Goal: Task Accomplishment & Management: Manage account settings

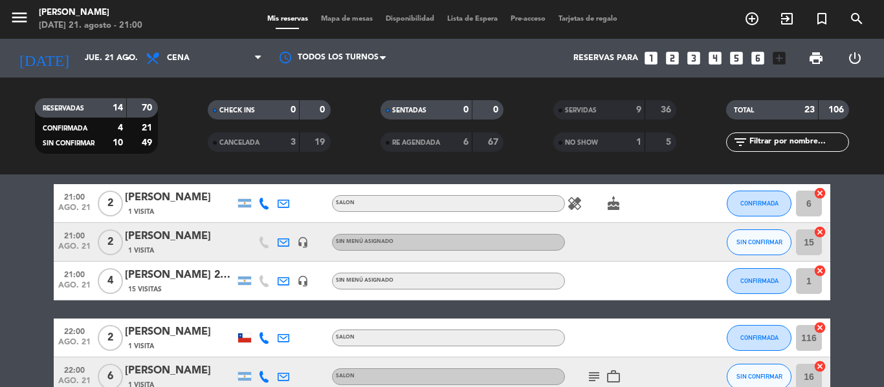
scroll to position [129, 0]
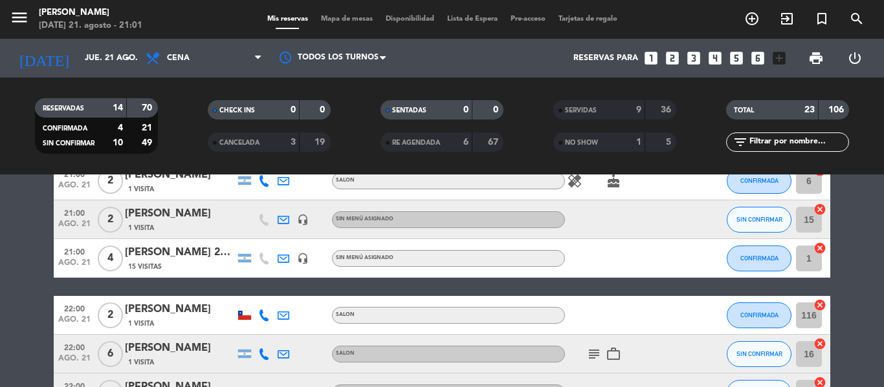
click at [154, 250] on div "[PERSON_NAME] 20% OFF referidos + copas de espumante de cortesía" at bounding box center [180, 252] width 110 height 17
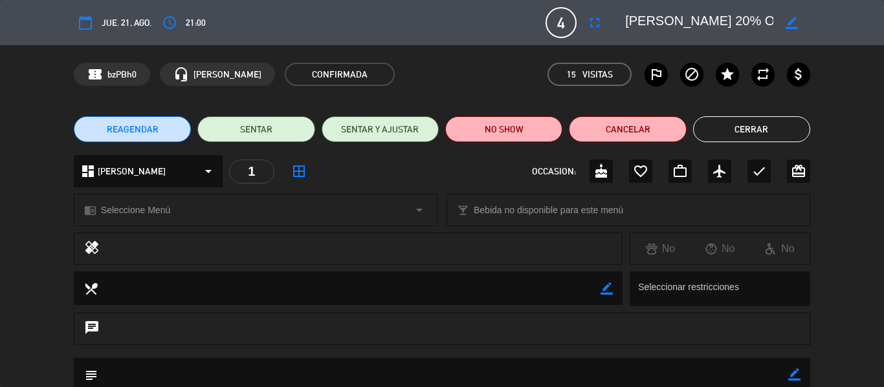
click at [789, 19] on icon "border_color" at bounding box center [791, 23] width 12 height 12
click at [739, 16] on textarea at bounding box center [699, 22] width 148 height 23
drag, startPoint x: 787, startPoint y: 21, endPoint x: 783, endPoint y: 28, distance: 8.1
click at [788, 25] on icon at bounding box center [791, 23] width 12 height 12
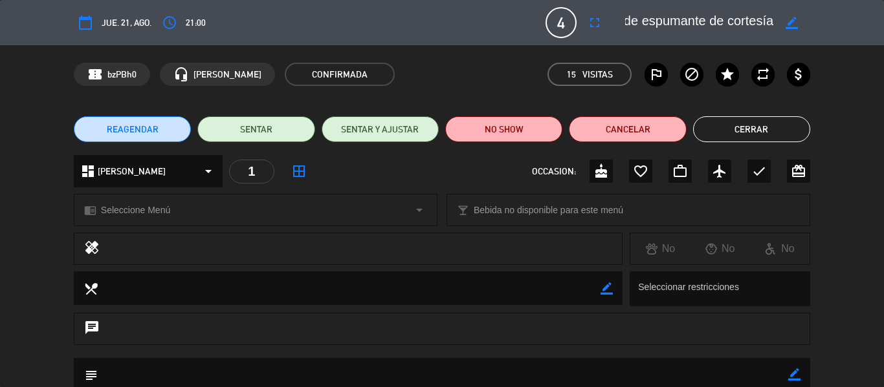
scroll to position [0, 274]
click at [745, 127] on button "Cerrar" at bounding box center [751, 129] width 117 height 26
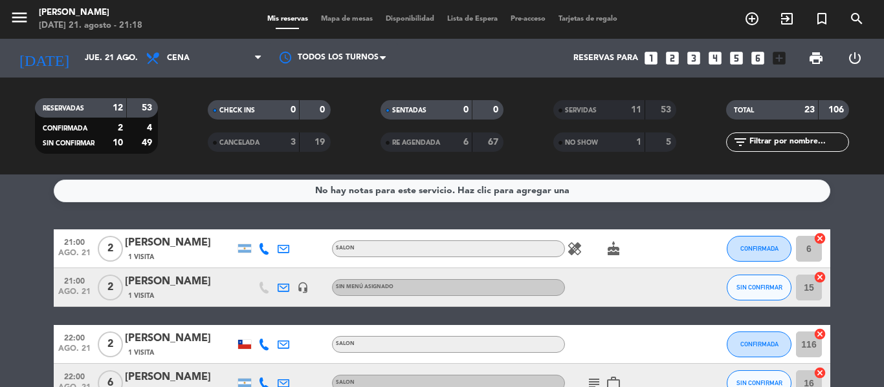
scroll to position [0, 0]
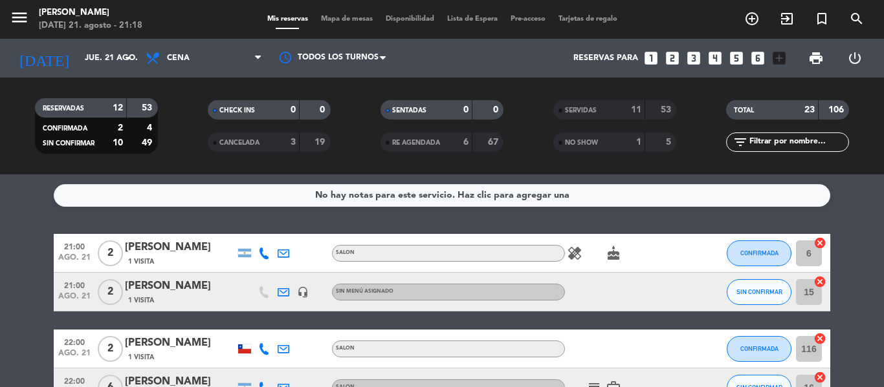
click at [577, 252] on icon "healing" at bounding box center [575, 254] width 16 height 16
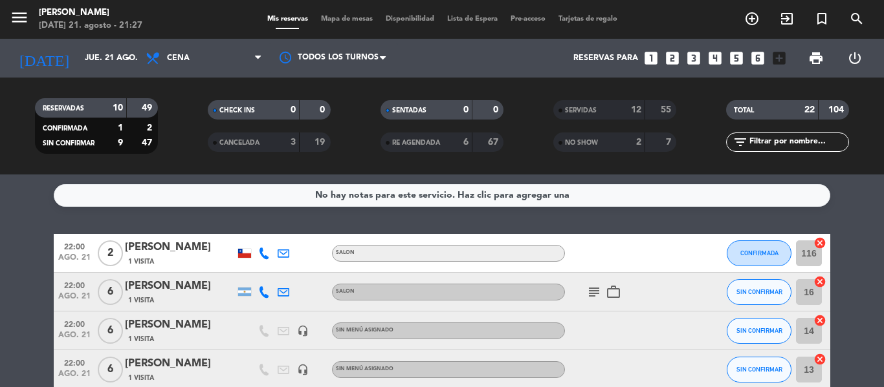
click at [166, 242] on div "[PERSON_NAME]" at bounding box center [180, 247] width 110 height 17
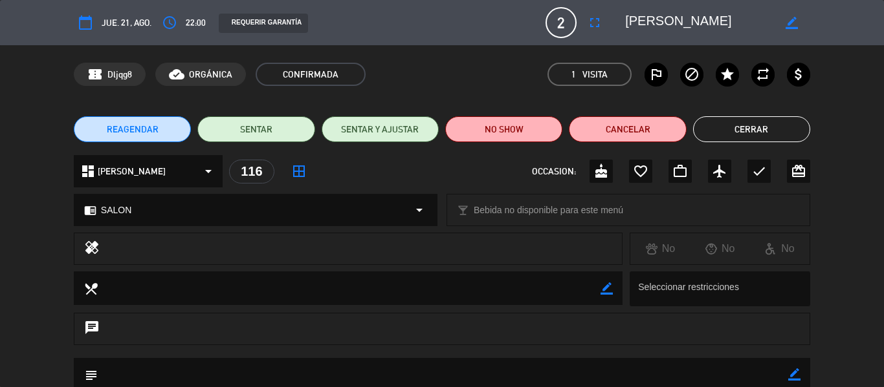
click at [769, 113] on div "REAGENDAR SENTAR SENTAR Y AJUSTAR NO SHOW Cancelar Cerrar" at bounding box center [442, 129] width 884 height 52
click at [764, 122] on button "Cerrar" at bounding box center [751, 129] width 117 height 26
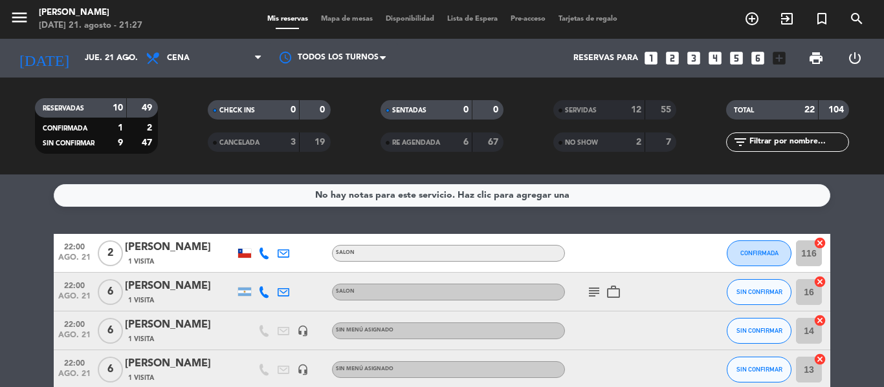
click at [598, 296] on icon "subject" at bounding box center [594, 293] width 16 height 16
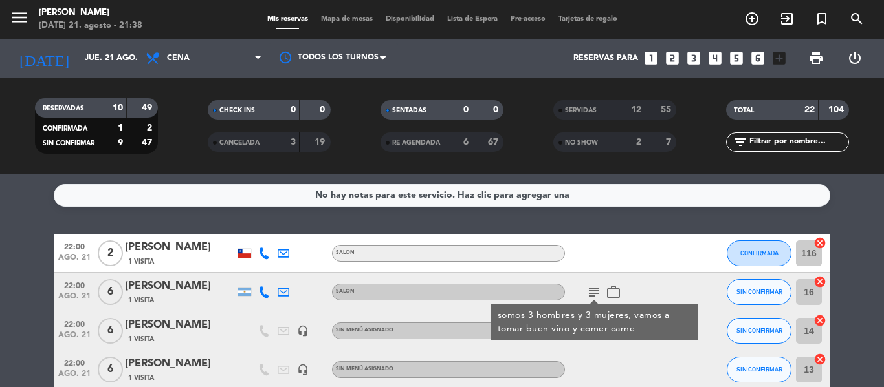
click at [592, 110] on span "SERVIDAS" at bounding box center [581, 110] width 32 height 6
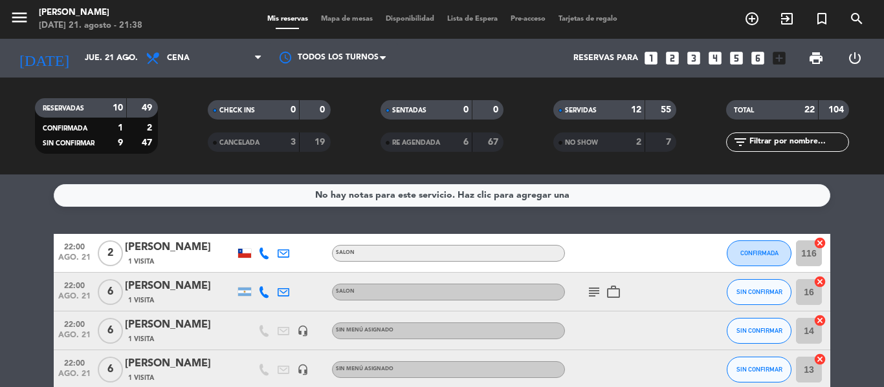
click at [296, 217] on div "No hay notas para este servicio. Haz clic para agregar una 22:00 [DATE] 2 [PERS…" at bounding box center [442, 281] width 884 height 213
click at [594, 109] on span "SERVIDAS" at bounding box center [581, 110] width 32 height 6
click at [601, 104] on div "SERVIDAS" at bounding box center [586, 110] width 60 height 15
click at [612, 107] on div "SERVIDAS" at bounding box center [586, 110] width 60 height 15
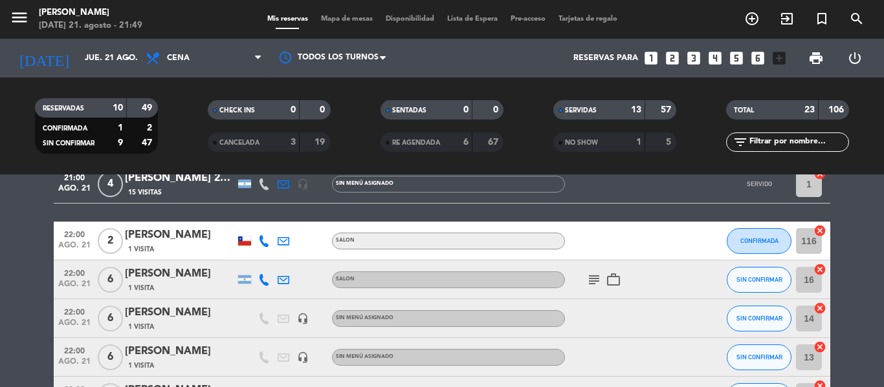
scroll to position [543, 0]
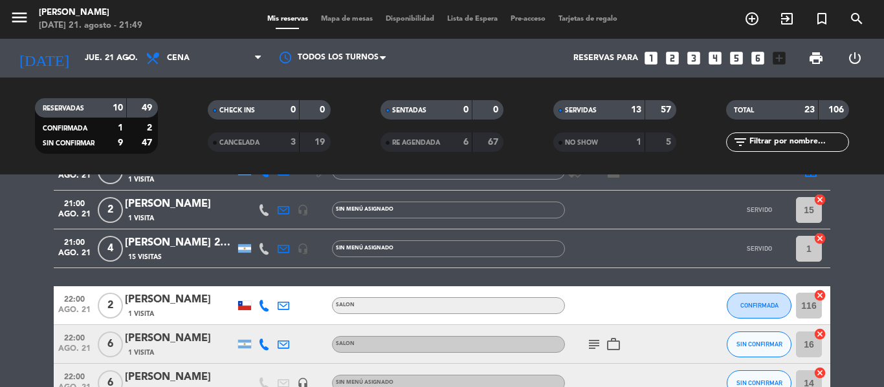
click at [587, 340] on icon "subject" at bounding box center [594, 345] width 16 height 16
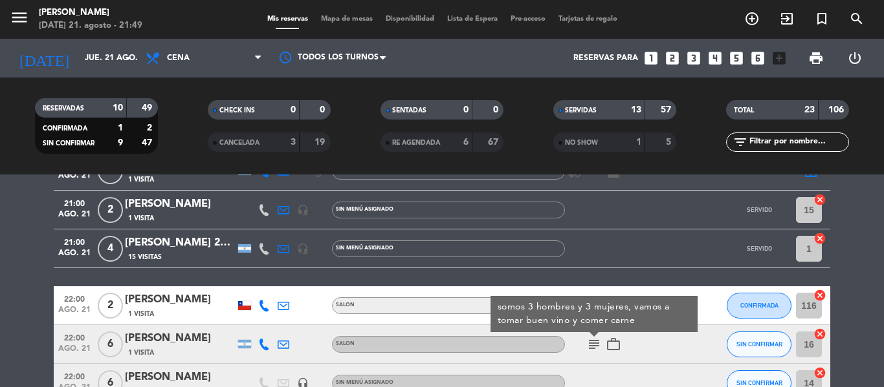
click at [587, 340] on icon "subject" at bounding box center [594, 345] width 16 height 16
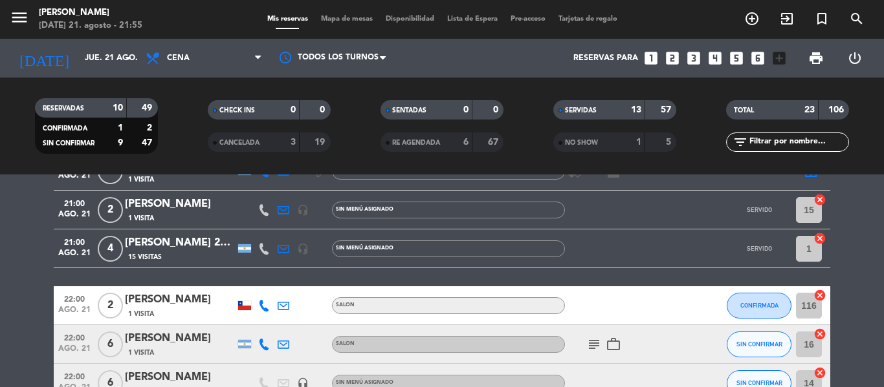
click at [586, 343] on icon "subject" at bounding box center [594, 345] width 16 height 16
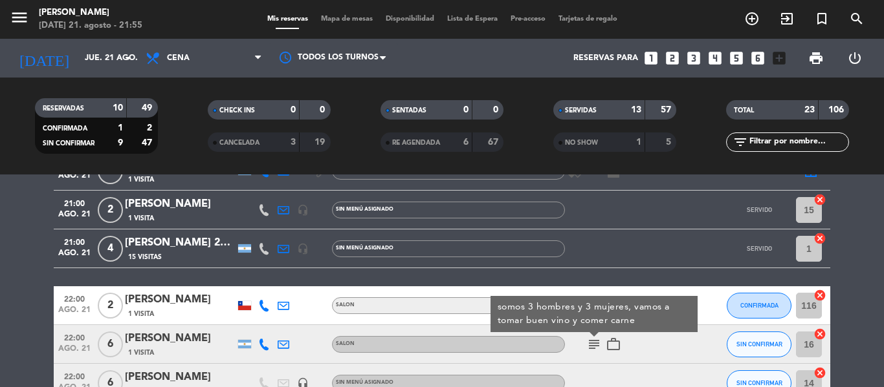
click at [589, 343] on icon "subject" at bounding box center [594, 345] width 16 height 16
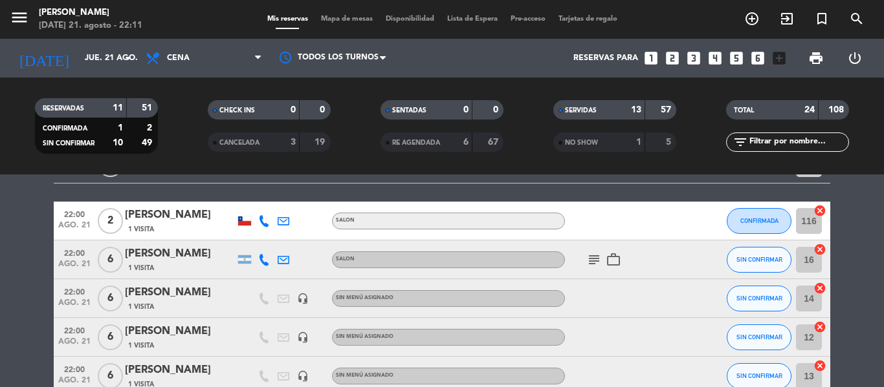
scroll to position [607, 0]
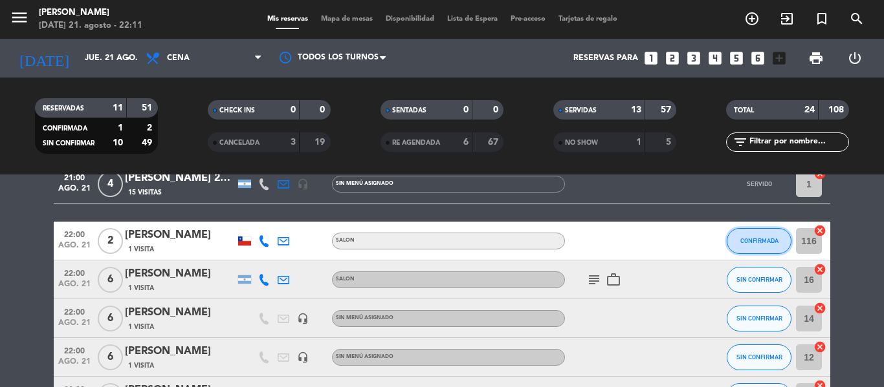
click at [744, 242] on span "CONFIRMADA" at bounding box center [759, 240] width 38 height 7
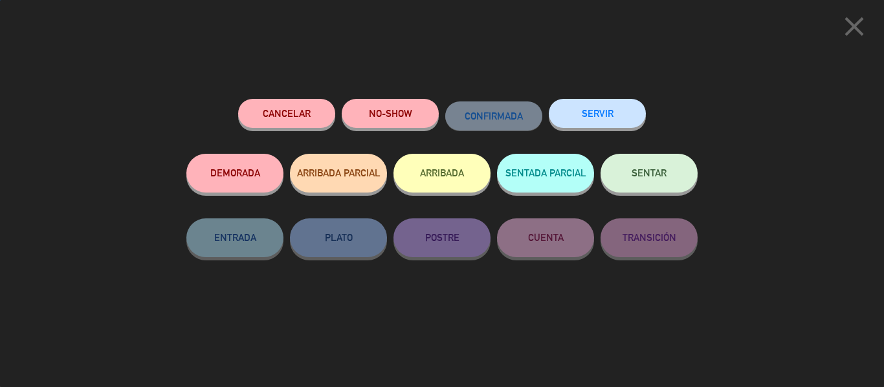
click at [634, 180] on button "SENTAR" at bounding box center [648, 173] width 97 height 39
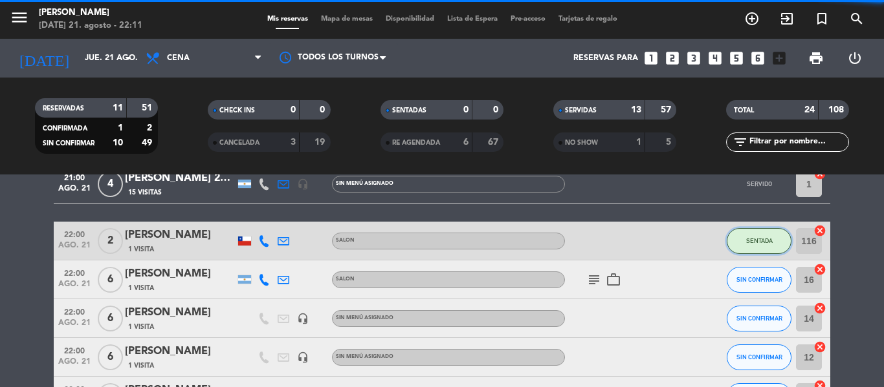
click at [746, 239] on span "SENTADA" at bounding box center [759, 240] width 27 height 7
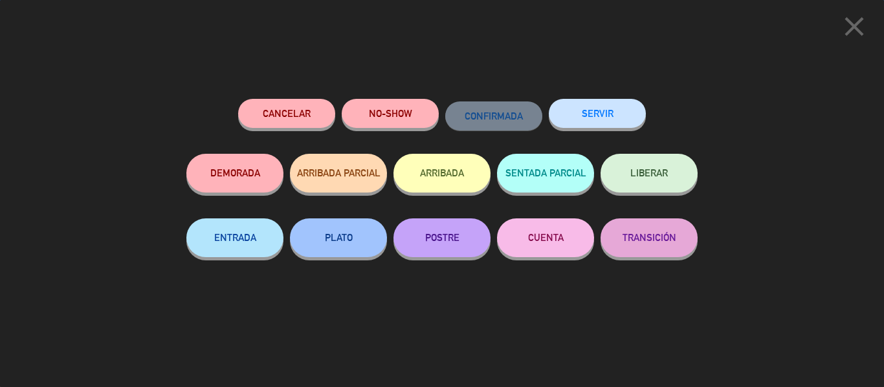
scroll to position [970, 0]
drag, startPoint x: 605, startPoint y: 114, endPoint x: 606, endPoint y: 124, distance: 9.7
click at [605, 112] on button "SERVIR" at bounding box center [596, 113] width 97 height 29
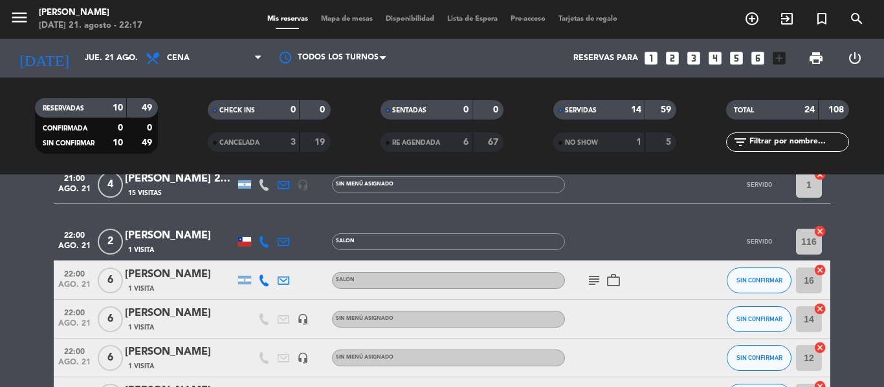
scroll to position [581, 0]
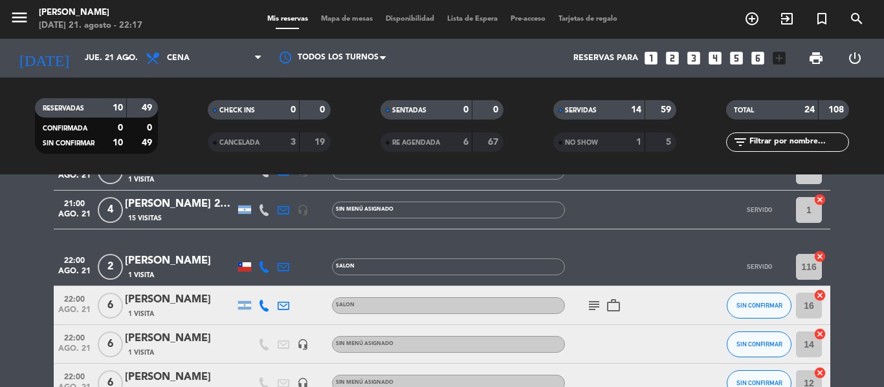
click at [594, 302] on icon "subject" at bounding box center [594, 306] width 16 height 16
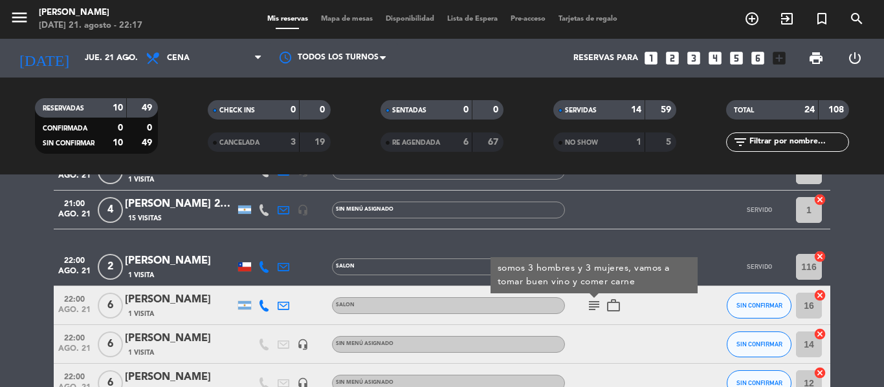
click at [591, 304] on icon "subject" at bounding box center [594, 306] width 16 height 16
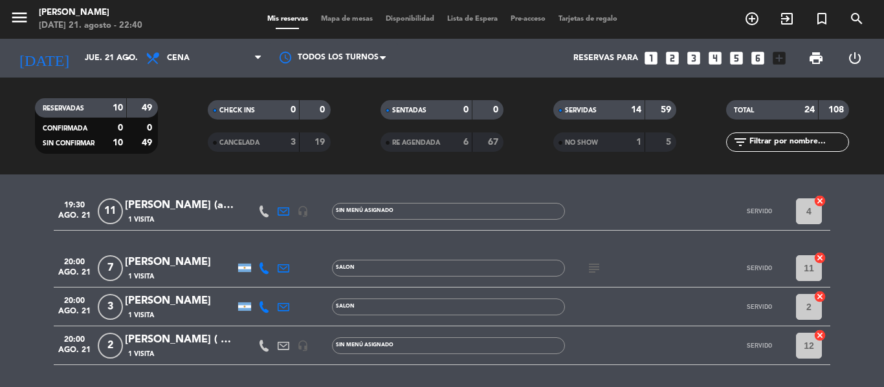
scroll to position [129, 0]
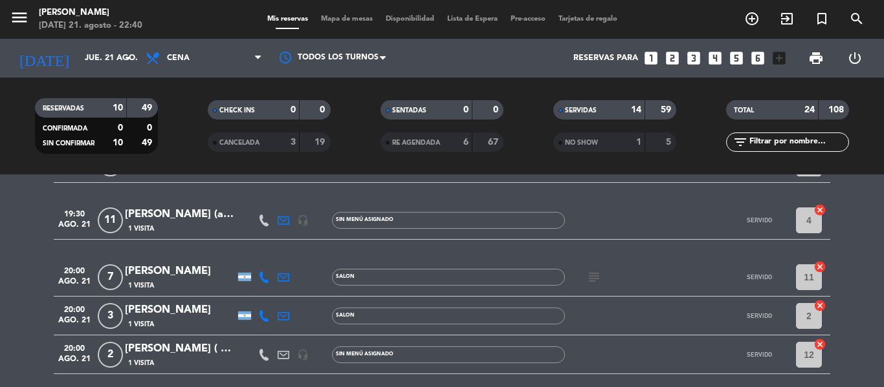
click at [156, 215] on div "[PERSON_NAME] (abonaron seña de $11.000)" at bounding box center [180, 214] width 110 height 17
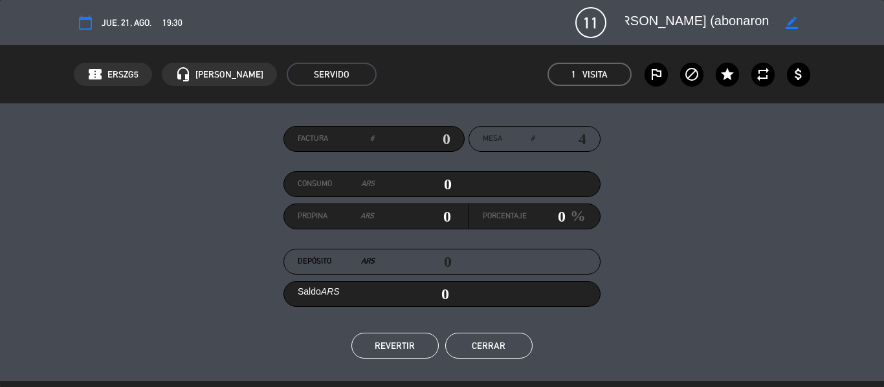
scroll to position [0, 87]
drag, startPoint x: 627, startPoint y: 19, endPoint x: 676, endPoint y: 21, distance: 48.5
click at [676, 21] on textarea at bounding box center [699, 22] width 148 height 23
